Goal: Information Seeking & Learning: Learn about a topic

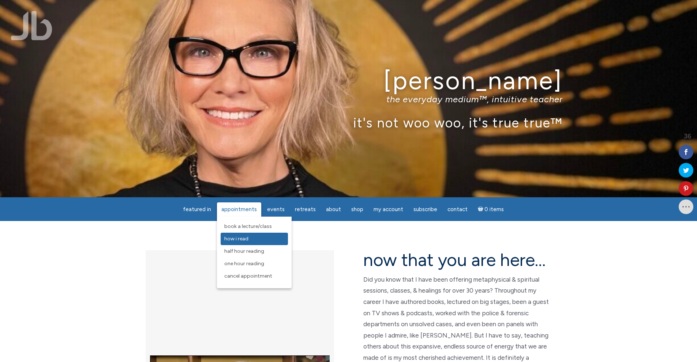
click at [252, 237] on link "How I Read" at bounding box center [254, 239] width 67 height 12
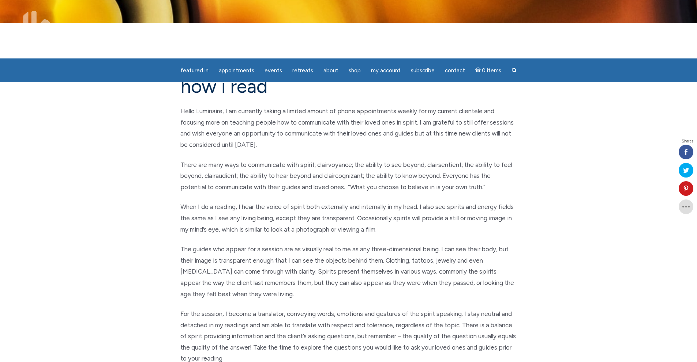
scroll to position [37, 0]
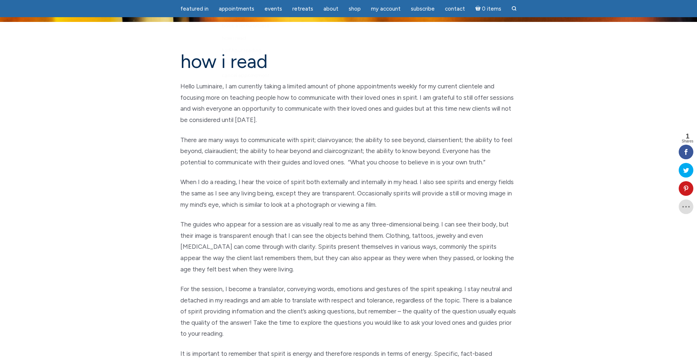
click at [302, 93] on p "Hello Luminaire, I am currently taking a limited amount of phone appointments w…" at bounding box center [348, 103] width 336 height 45
drag, startPoint x: 287, startPoint y: 88, endPoint x: 290, endPoint y: 91, distance: 3.9
click at [290, 91] on p "Hello Luminaire, I am currently taking a limited amount of phone appointments w…" at bounding box center [348, 103] width 336 height 45
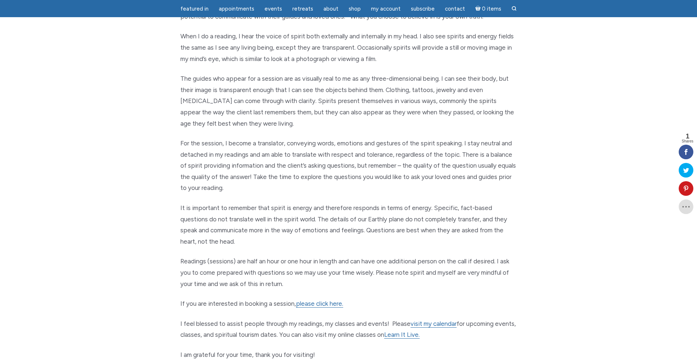
scroll to position [183, 0]
drag, startPoint x: 351, startPoint y: 165, endPoint x: 384, endPoint y: 165, distance: 32.9
click at [384, 165] on p "For the session, I become a translator, conveying words, emotions and gestures …" at bounding box center [348, 165] width 336 height 56
drag, startPoint x: 344, startPoint y: 166, endPoint x: 386, endPoint y: 164, distance: 42.1
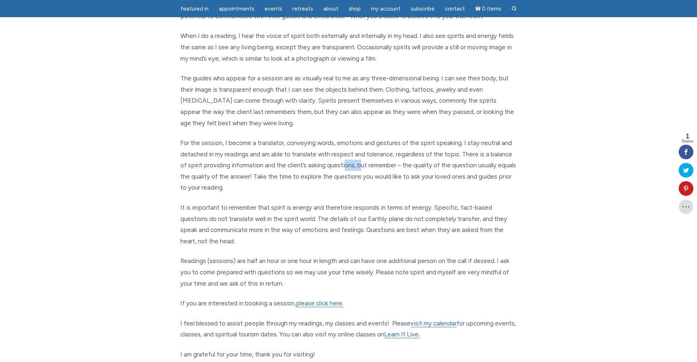
click at [363, 170] on p "For the session, I become a translator, conveying words, emotions and gestures …" at bounding box center [348, 165] width 336 height 56
click at [386, 164] on p "For the session, I become a translator, conveying words, emotions and gestures …" at bounding box center [348, 165] width 336 height 56
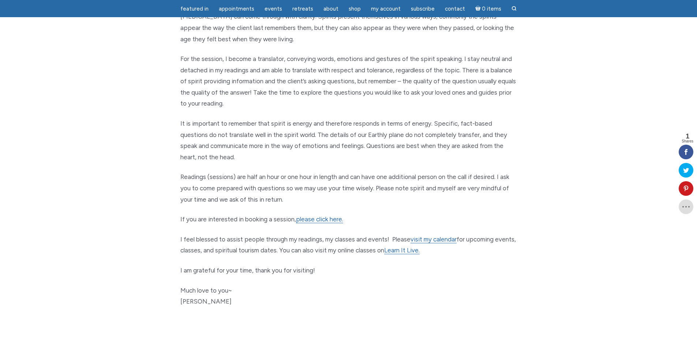
scroll to position [293, 0]
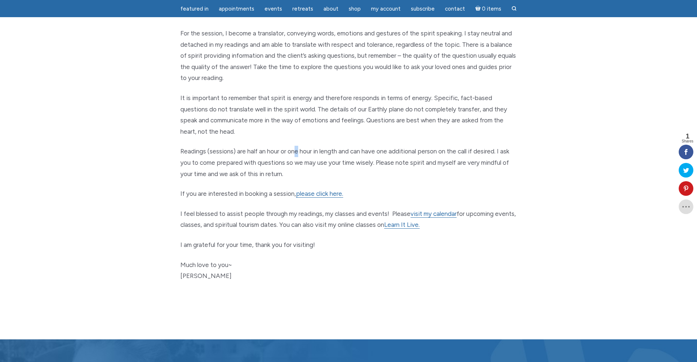
click at [298, 152] on p "Readings (sessions) are half an hour or one hour in length and can have one add…" at bounding box center [348, 163] width 336 height 34
drag, startPoint x: 300, startPoint y: 207, endPoint x: 401, endPoint y: 204, distance: 100.6
click at [401, 204] on div "how i read Hello Luminaire, I am currently taking a limited amount of phone app…" at bounding box center [348, 52] width 347 height 515
click at [400, 201] on div "how i read Hello Luminaire, I am currently taking a limited amount of phone app…" at bounding box center [348, 52] width 347 height 515
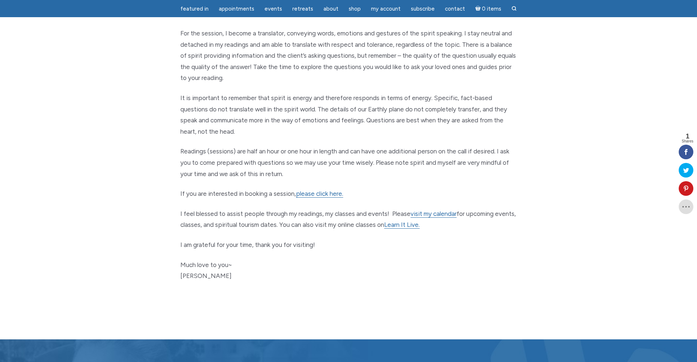
click at [396, 195] on p "If you are interested in booking a session, please click here." at bounding box center [348, 193] width 336 height 11
click at [412, 225] on link "Learn It Live." at bounding box center [401, 225] width 35 height 8
